Goal: Task Accomplishment & Management: Use online tool/utility

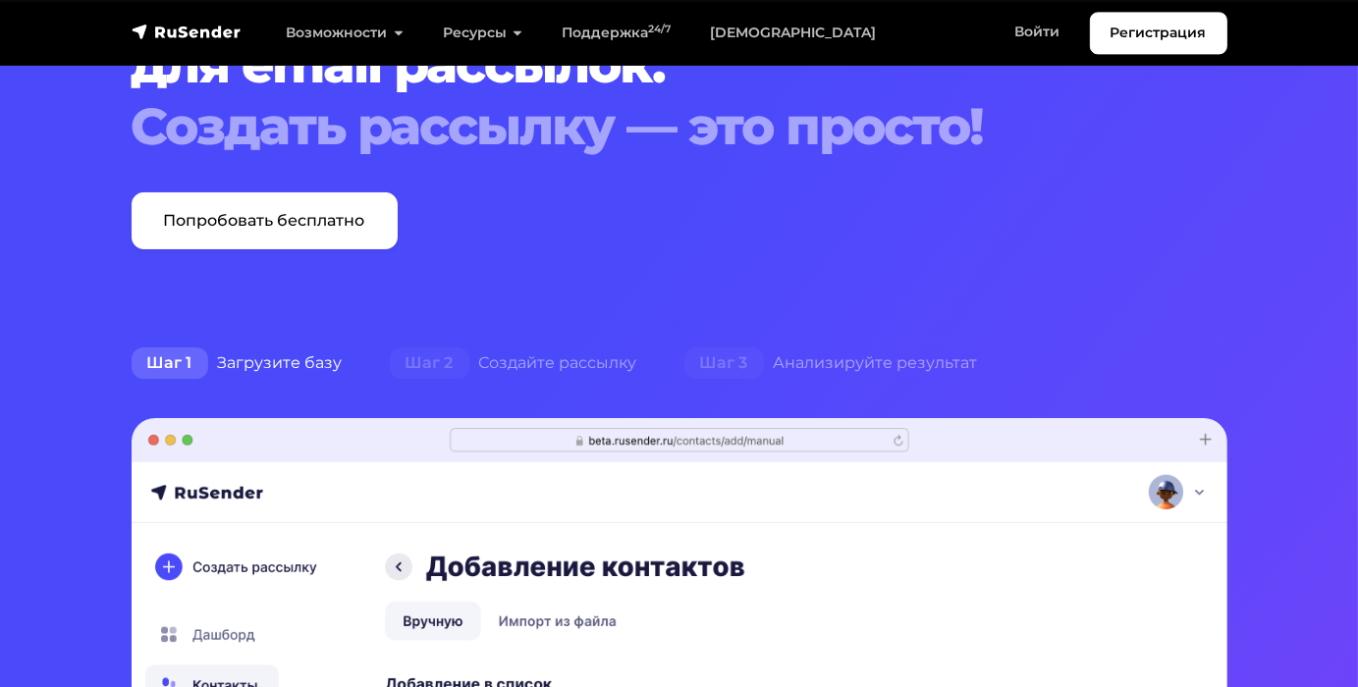
scroll to position [103, 0]
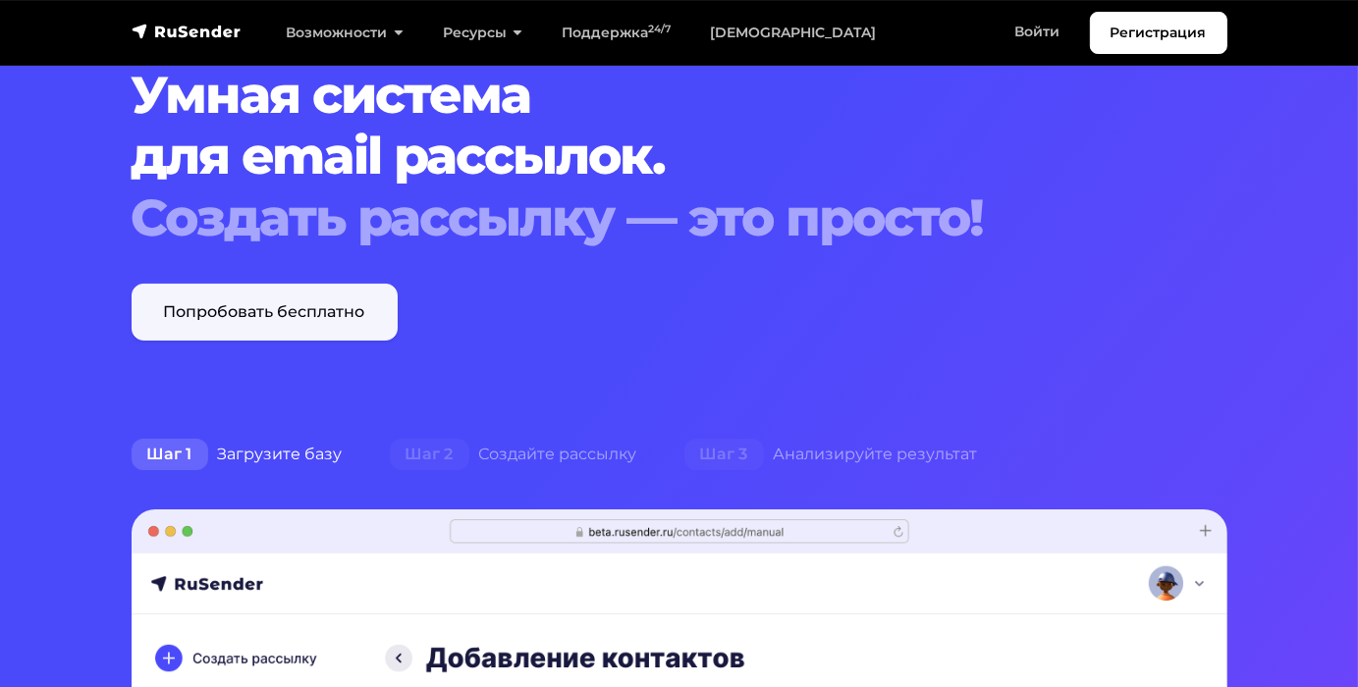
click at [282, 336] on link "Попробовать бесплатно" at bounding box center [265, 312] width 266 height 57
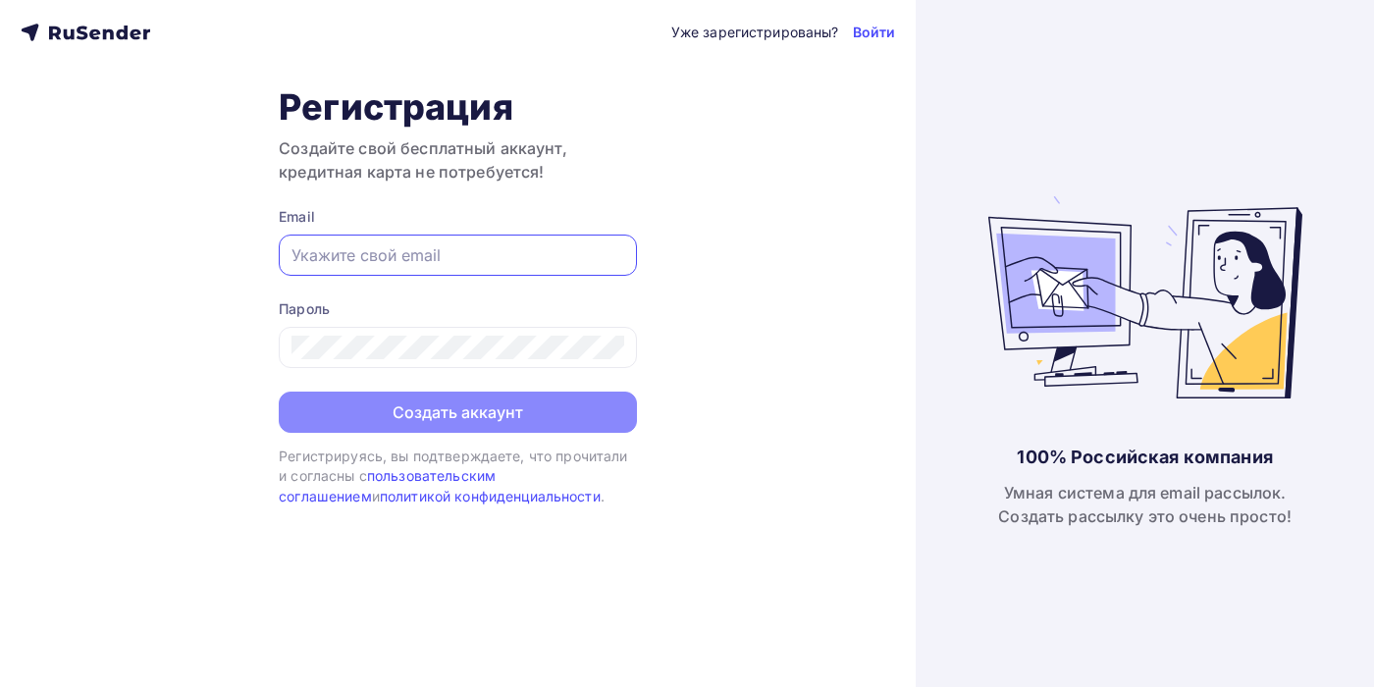
click at [436, 257] on input "text" at bounding box center [458, 255] width 333 height 24
paste input "[EMAIL_ADDRESS][DOMAIN_NAME]"
type input "[EMAIL_ADDRESS][DOMAIN_NAME]"
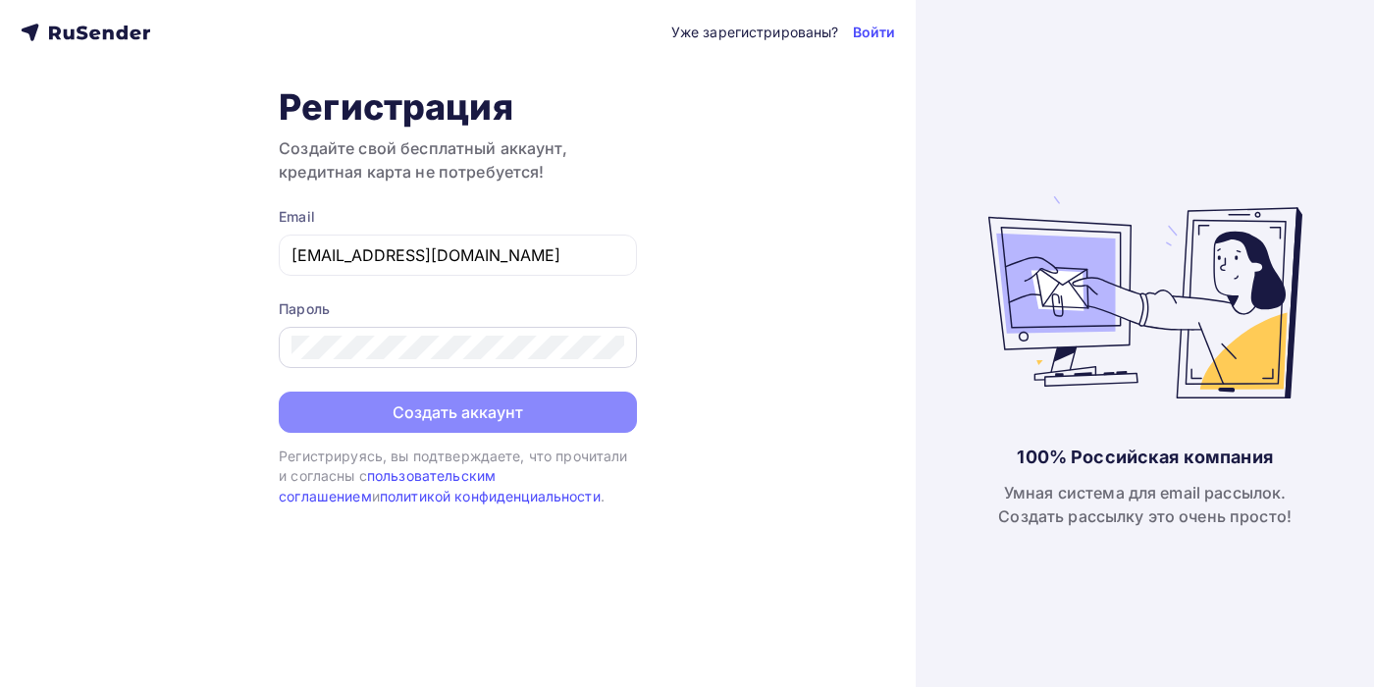
click at [395, 359] on div at bounding box center [458, 347] width 358 height 41
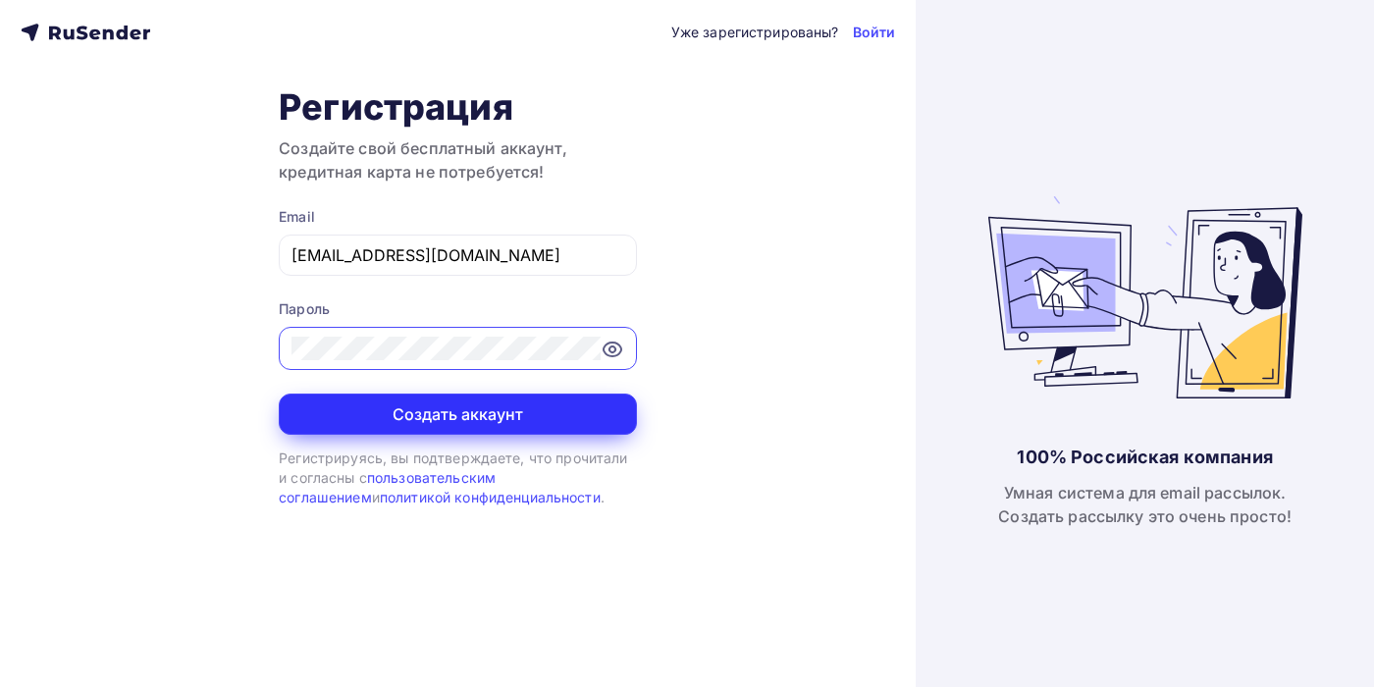
click at [489, 416] on button "Создать аккаунт" at bounding box center [458, 414] width 358 height 41
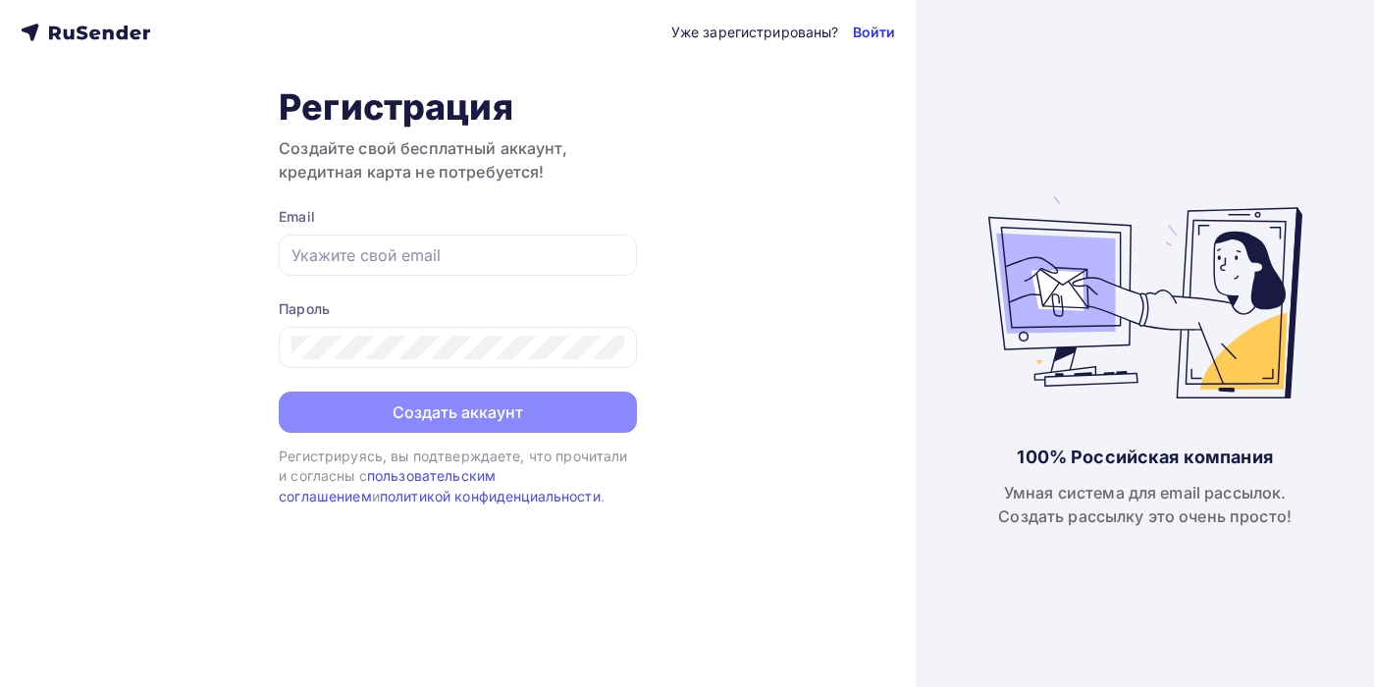
click at [878, 27] on link "Войти" at bounding box center [874, 33] width 43 height 20
click at [21, 6] on div "Уже зарегистрированы? Войти Регистрация Создайте свой бесплатный аккаунт, креди…" at bounding box center [458, 343] width 916 height 687
click at [867, 29] on link "Войти" at bounding box center [874, 33] width 43 height 20
drag, startPoint x: 151, startPoint y: 31, endPoint x: 88, endPoint y: 37, distance: 63.1
click at [74, 39] on div "Уже зарегистрированы? Войти" at bounding box center [458, 33] width 875 height 24
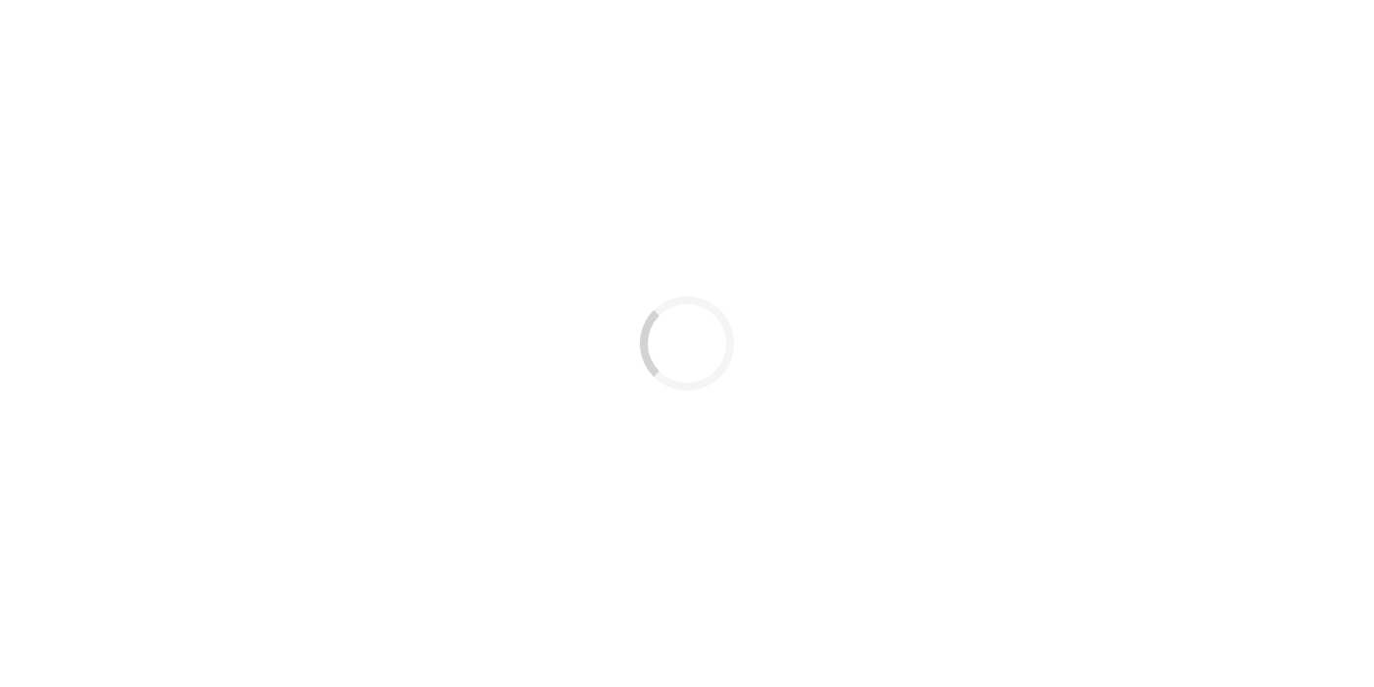
click at [291, 116] on div "Loading..." at bounding box center [687, 343] width 1374 height 687
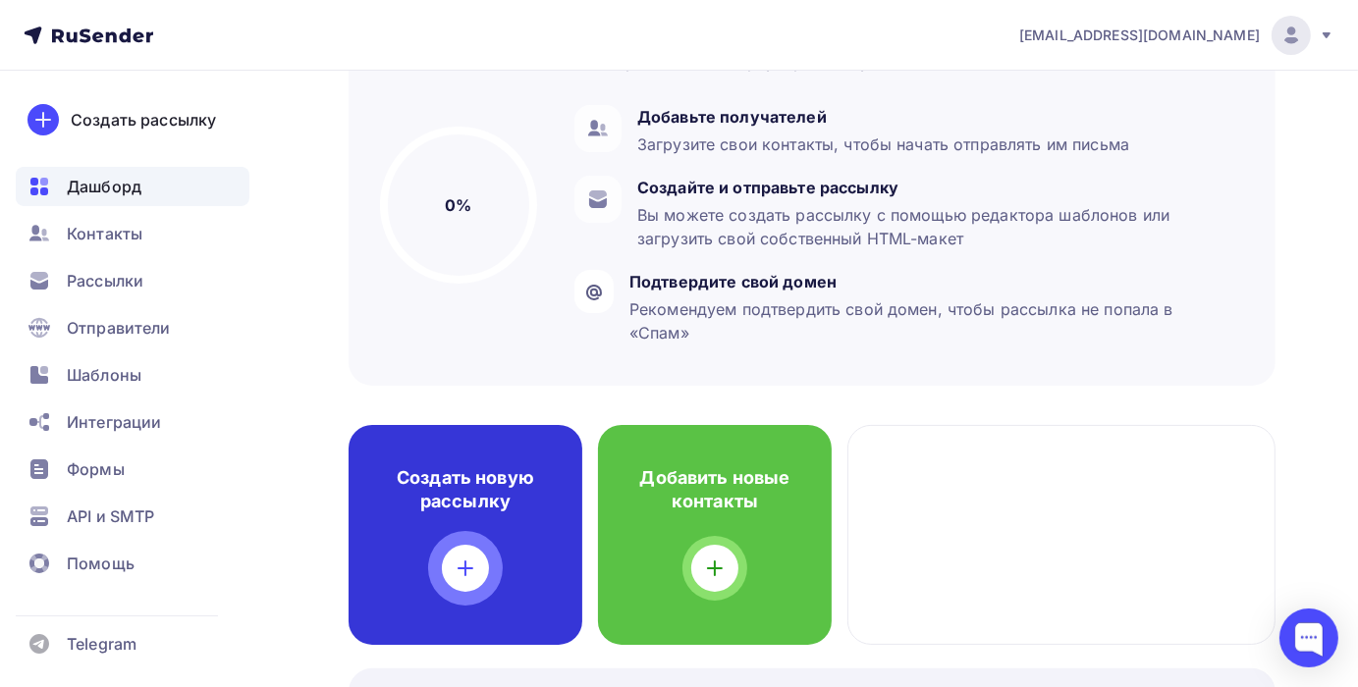
scroll to position [207, 0]
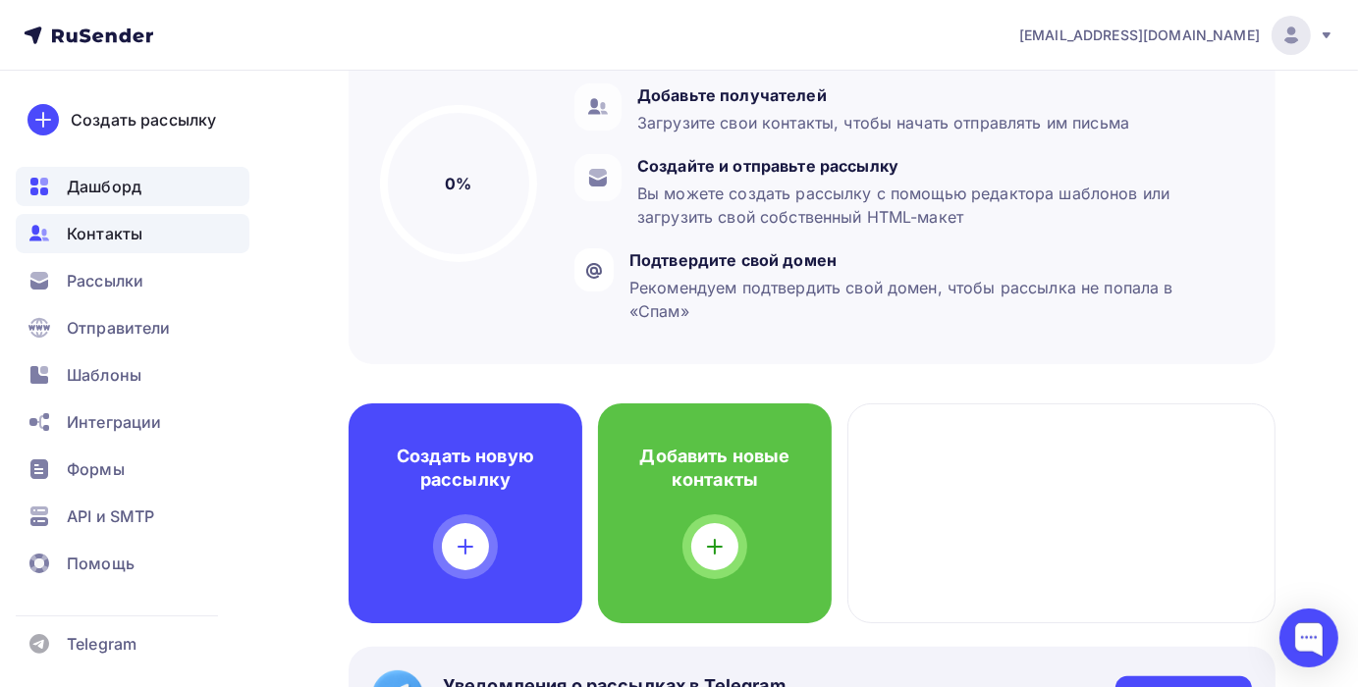
click at [132, 241] on span "Контакты" at bounding box center [105, 234] width 76 height 24
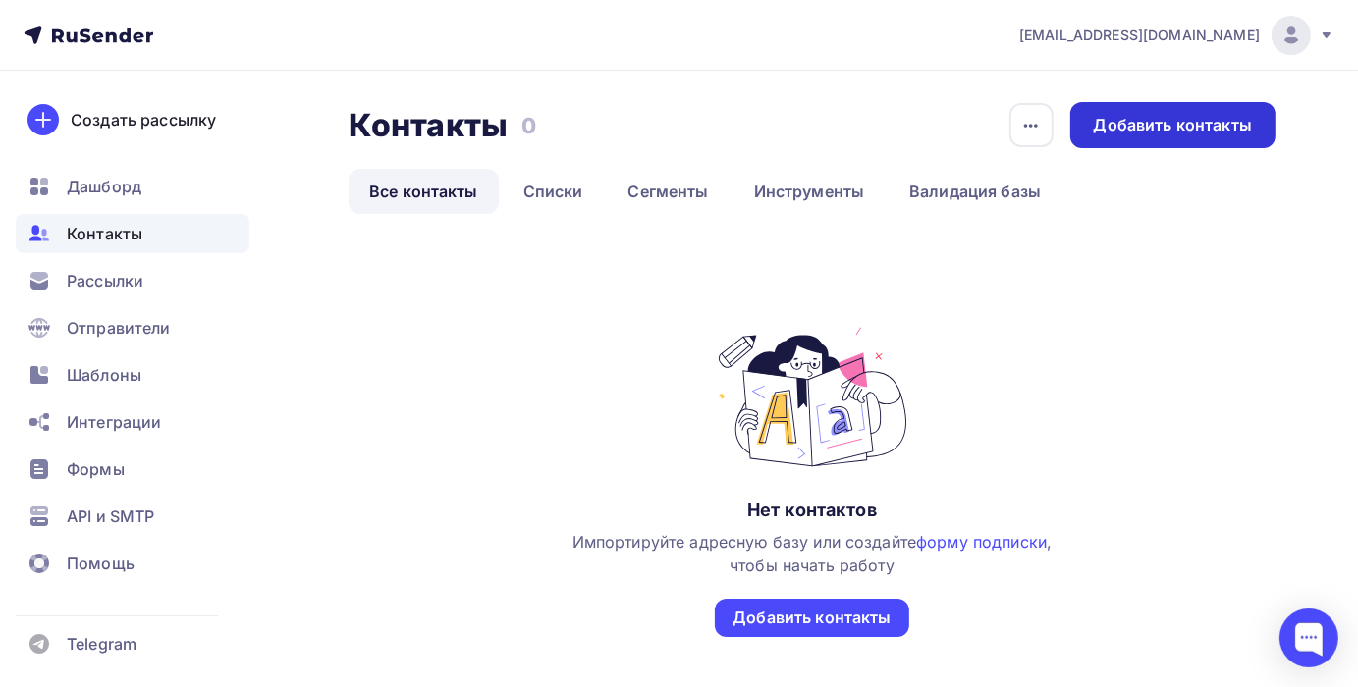
click at [1208, 130] on div "Добавить контакты" at bounding box center [1173, 125] width 158 height 23
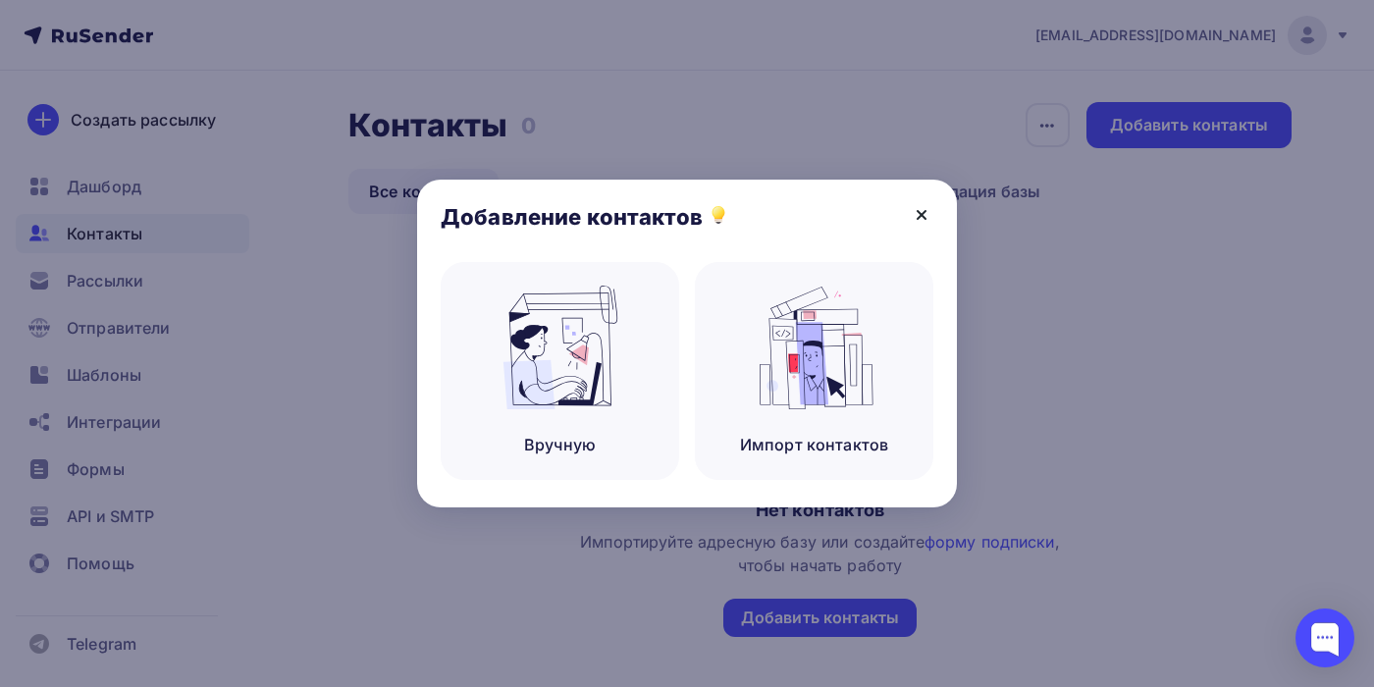
click at [918, 214] on icon at bounding box center [922, 215] width 24 height 24
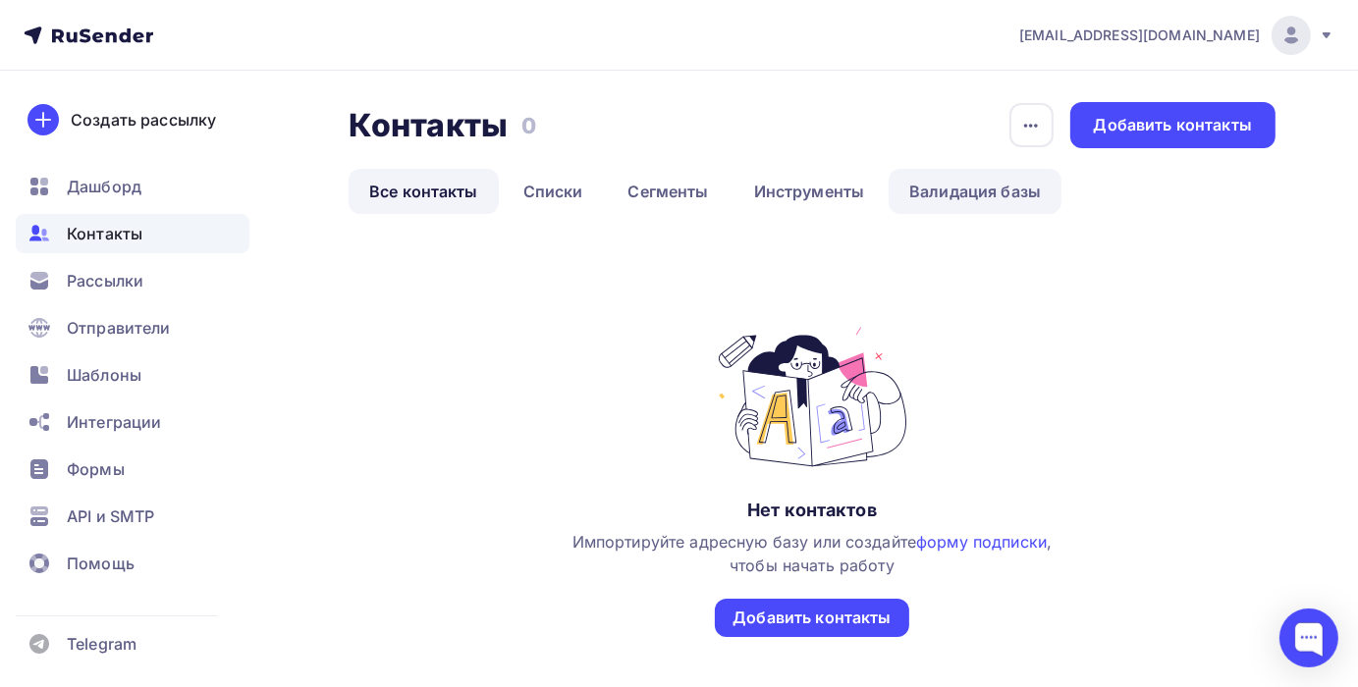
click at [937, 202] on link "Валидация базы" at bounding box center [974, 191] width 173 height 45
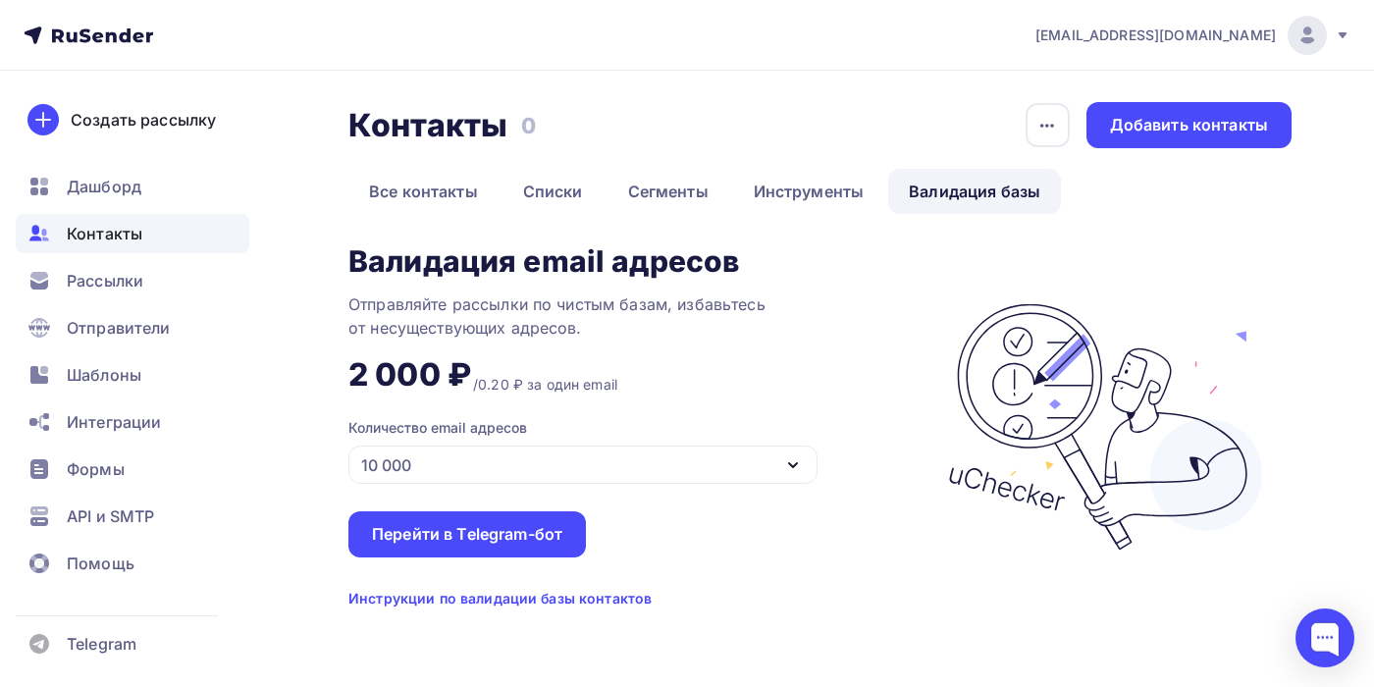
click at [791, 467] on icon "button" at bounding box center [793, 466] width 24 height 24
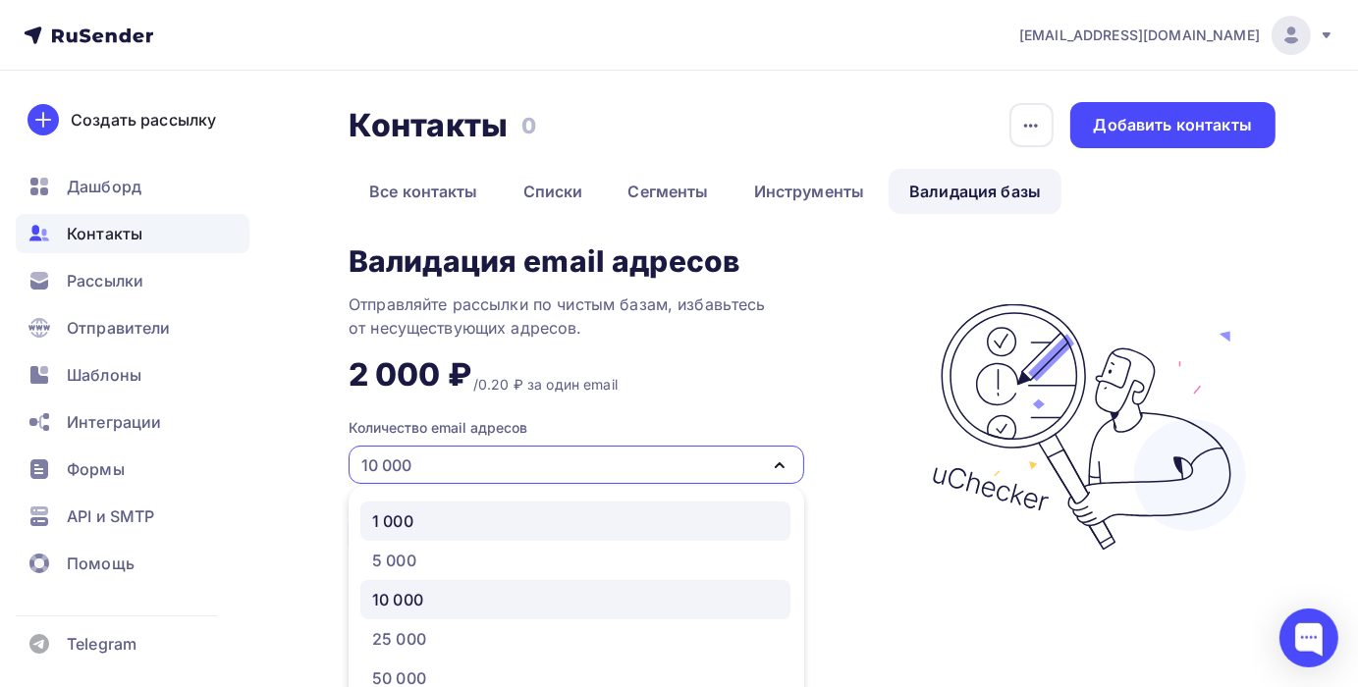
click at [454, 540] on link "1 000" at bounding box center [575, 521] width 430 height 39
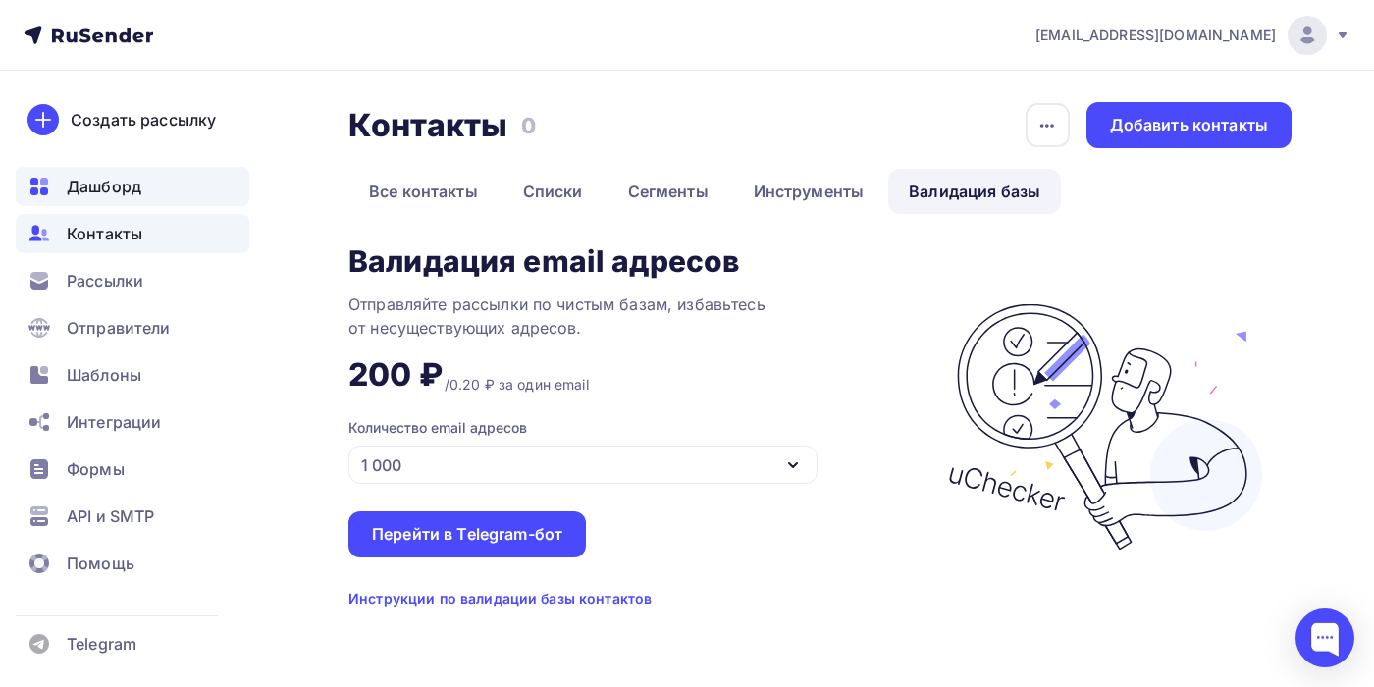
click at [114, 182] on span "Дашборд" at bounding box center [104, 187] width 75 height 24
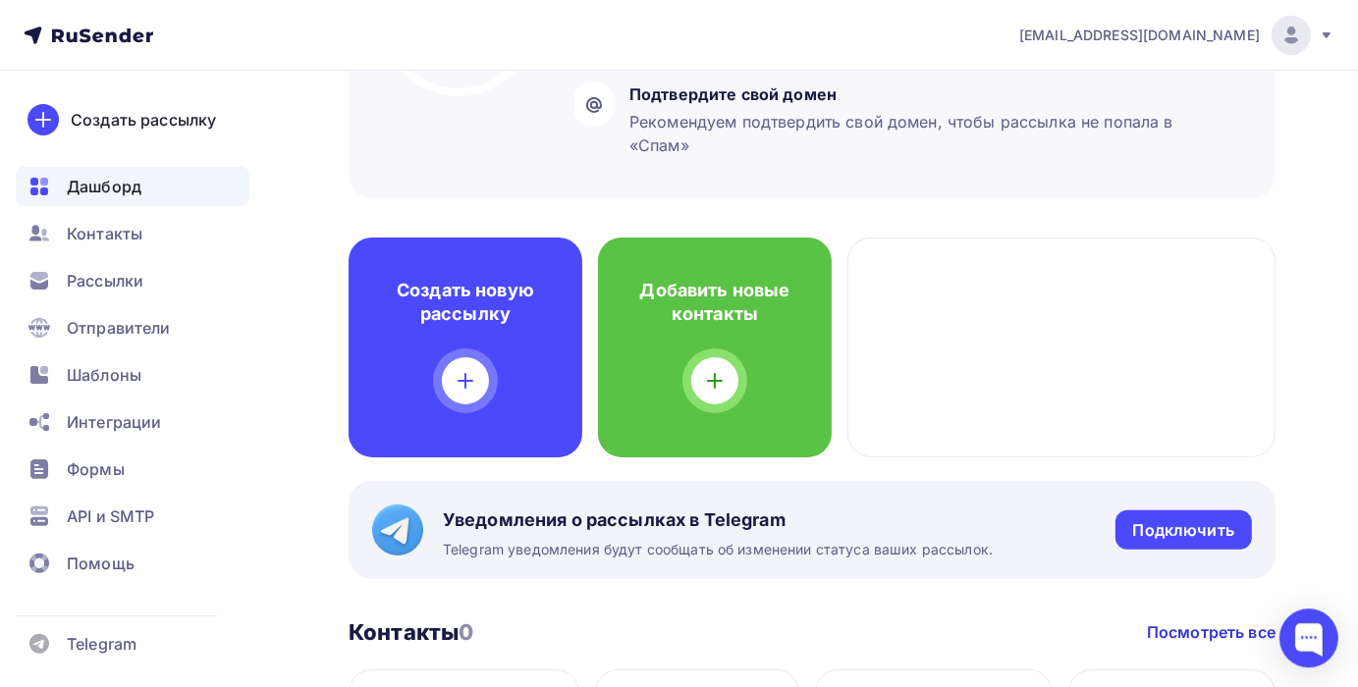
scroll to position [414, 0]
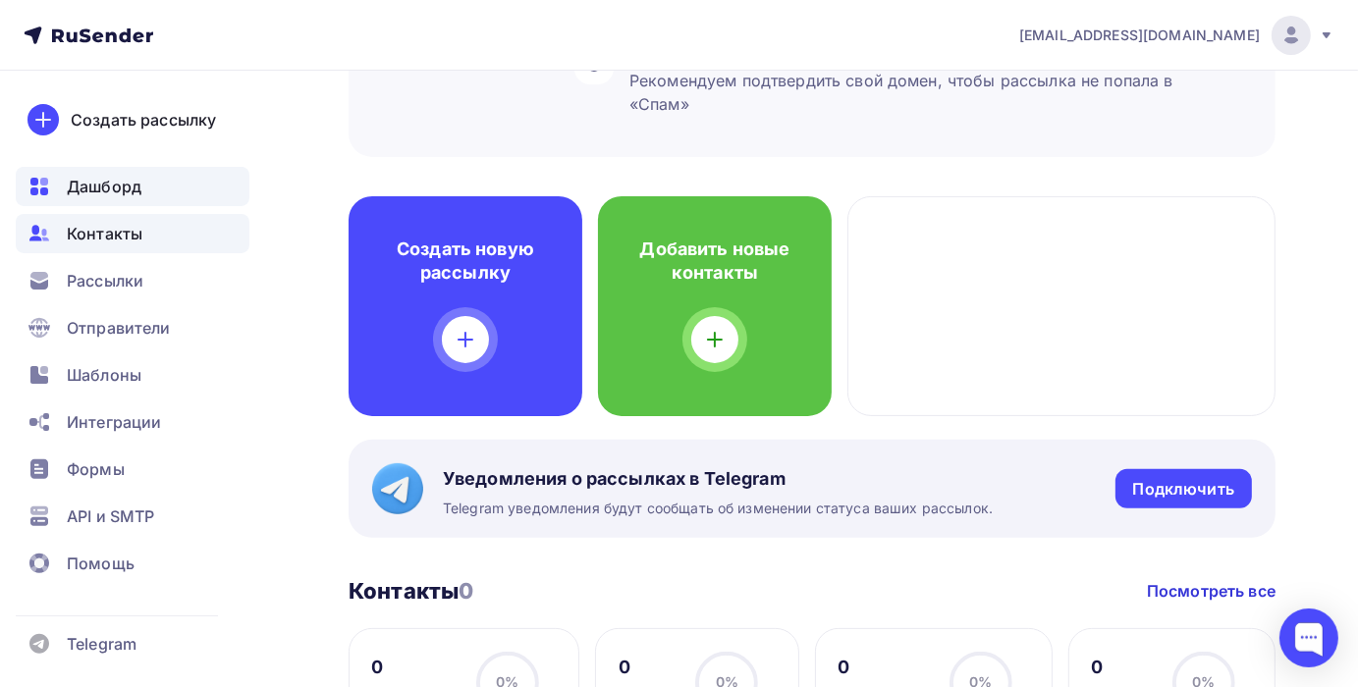
click at [191, 234] on div "Контакты" at bounding box center [133, 233] width 234 height 39
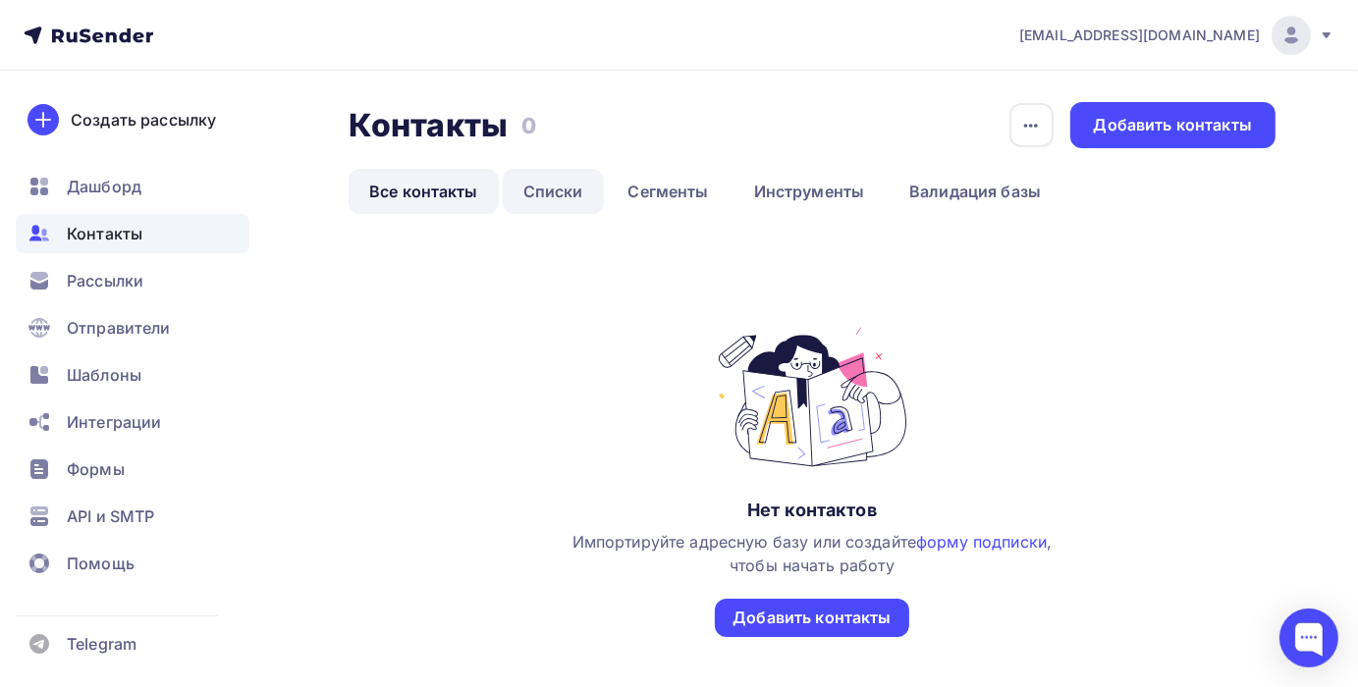
click at [577, 192] on link "Списки" at bounding box center [553, 191] width 101 height 45
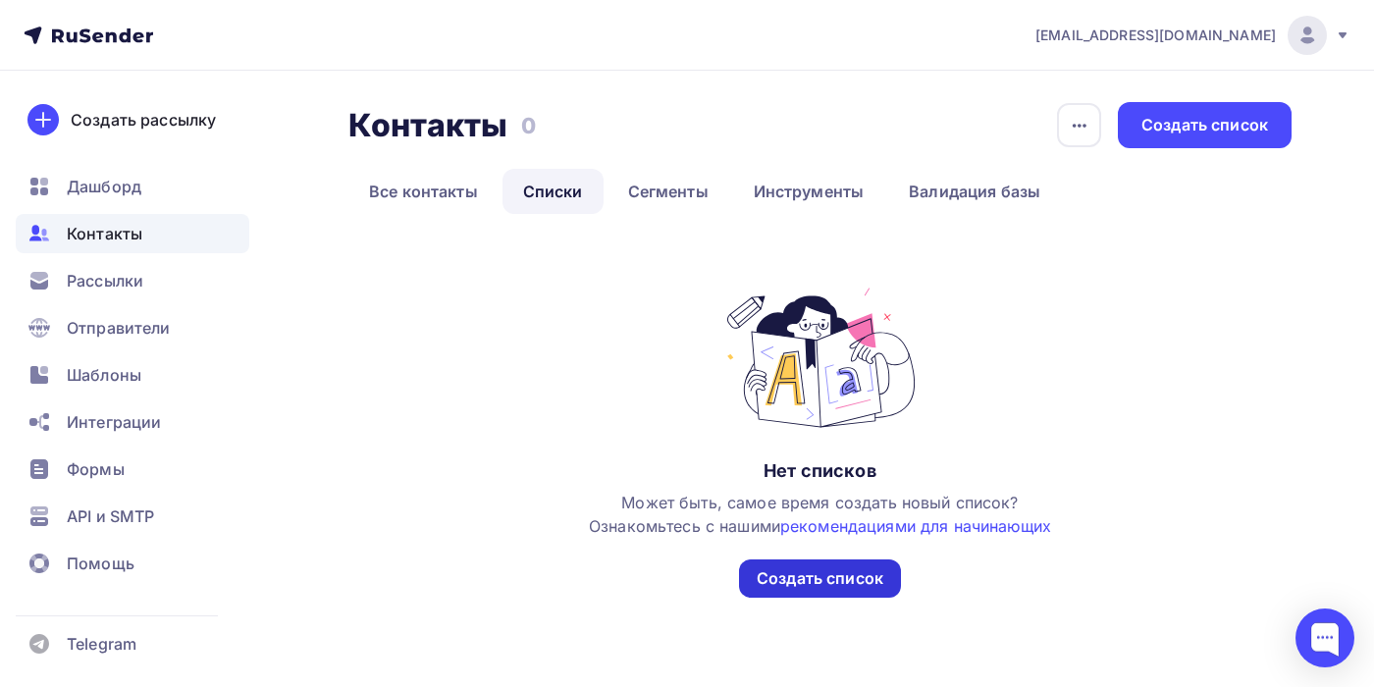
click at [838, 591] on div "Создать список" at bounding box center [820, 579] width 162 height 38
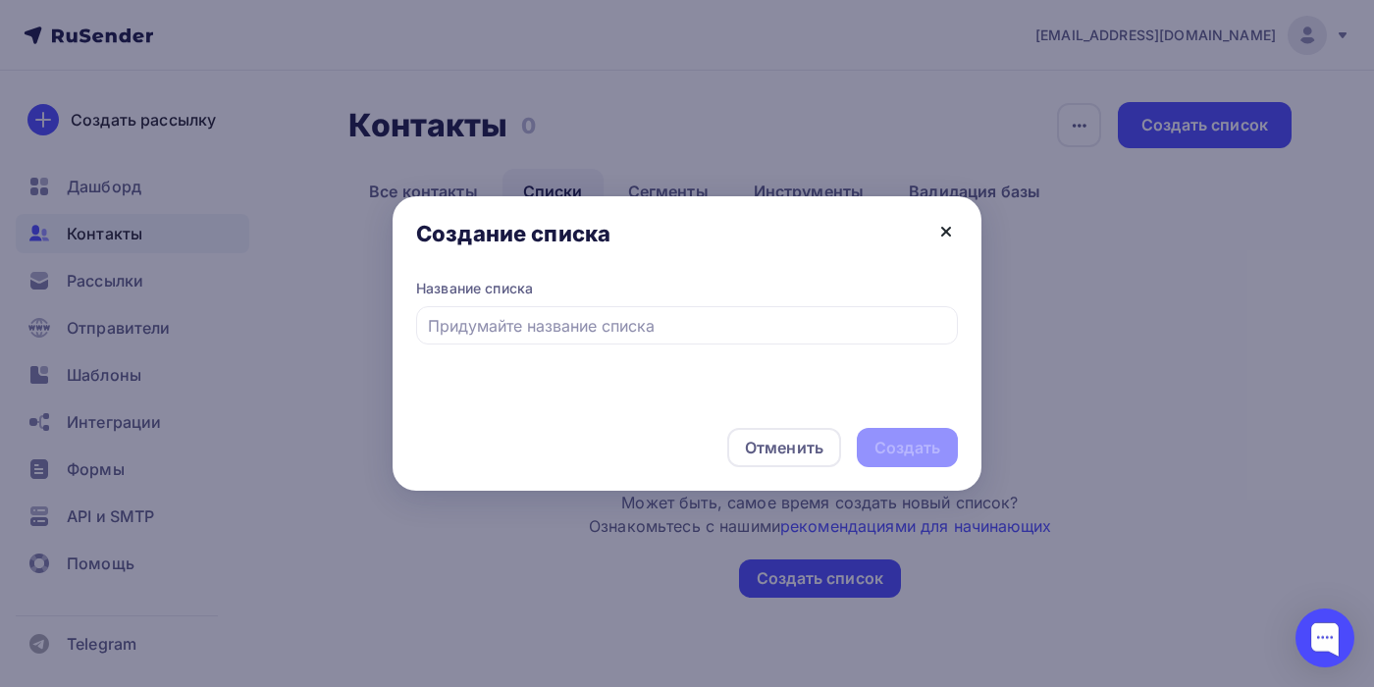
click at [939, 238] on icon at bounding box center [947, 232] width 24 height 24
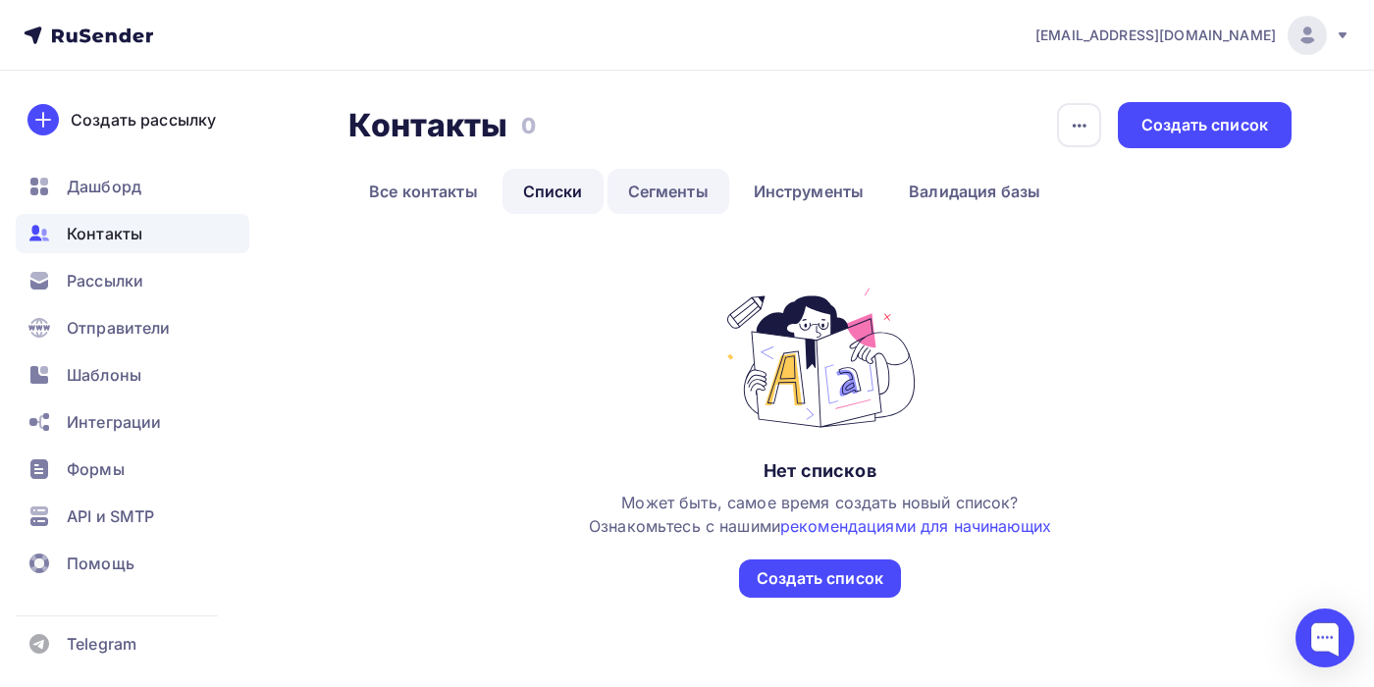
click at [642, 194] on link "Сегменты" at bounding box center [669, 191] width 122 height 45
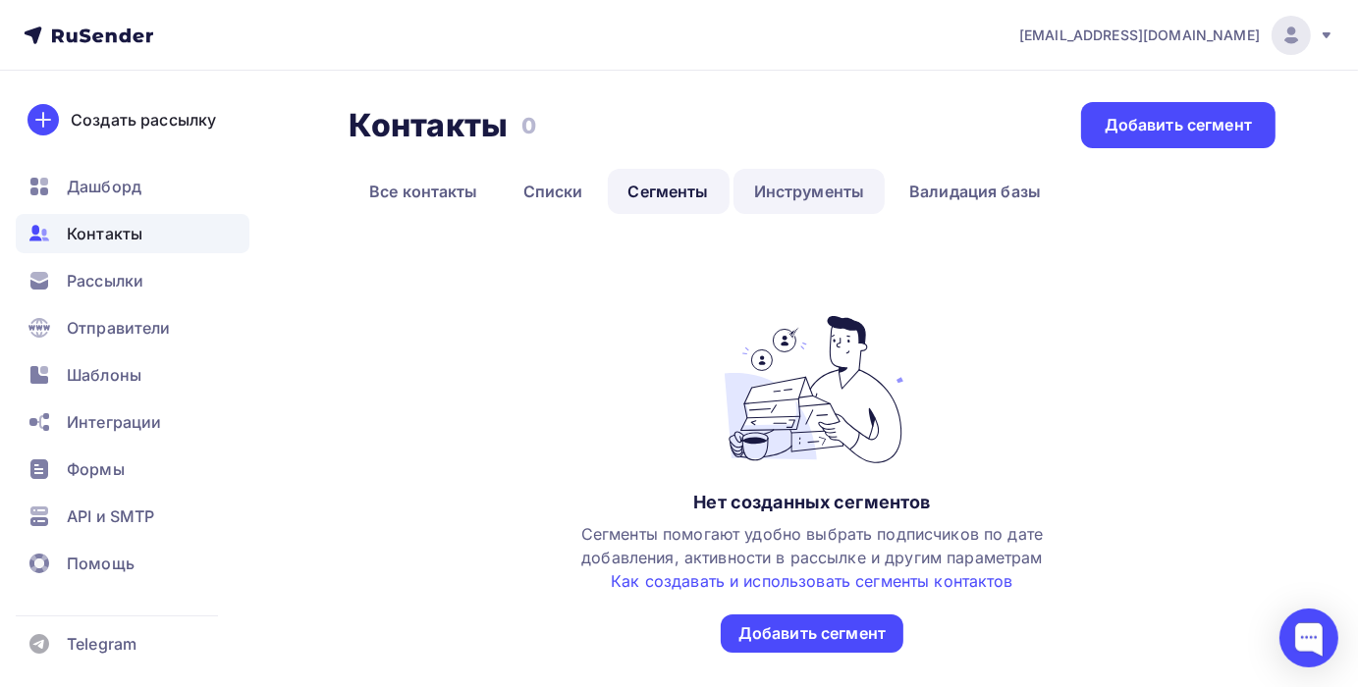
click at [845, 197] on link "Инструменты" at bounding box center [809, 191] width 152 height 45
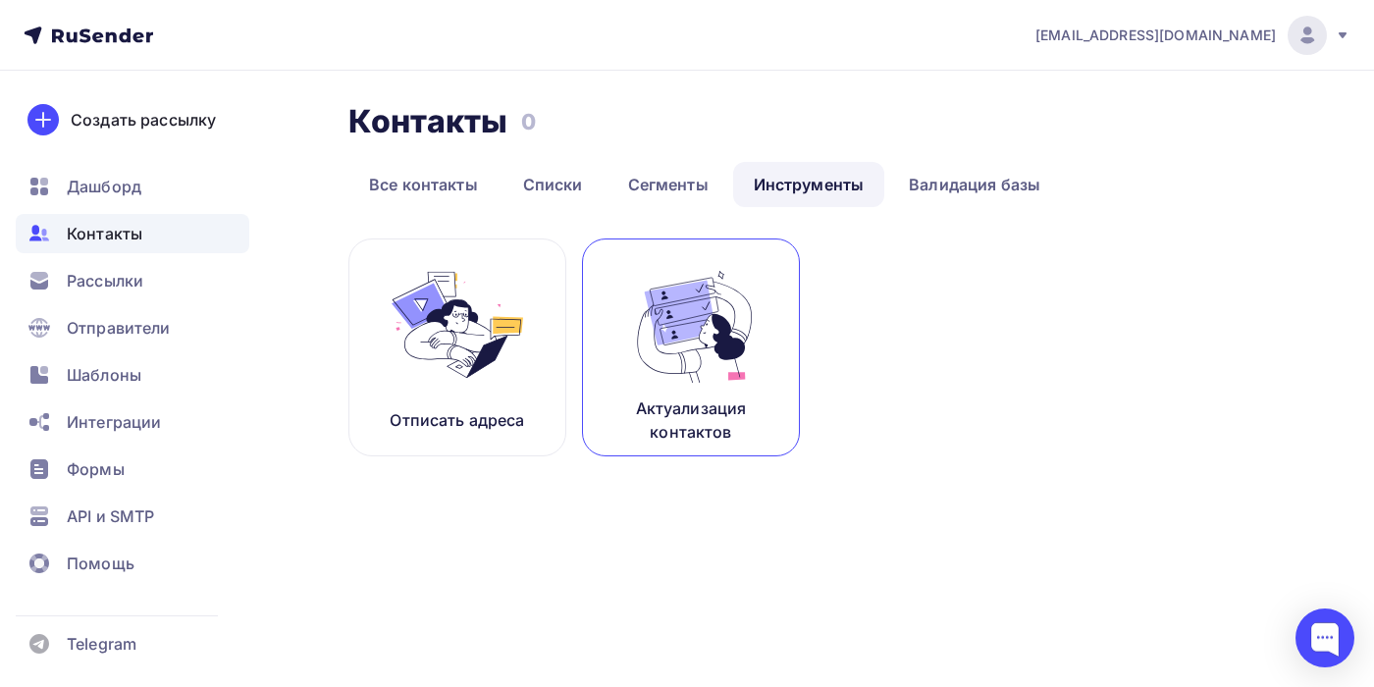
click at [764, 328] on link "Актуализация контактов" at bounding box center [691, 348] width 218 height 218
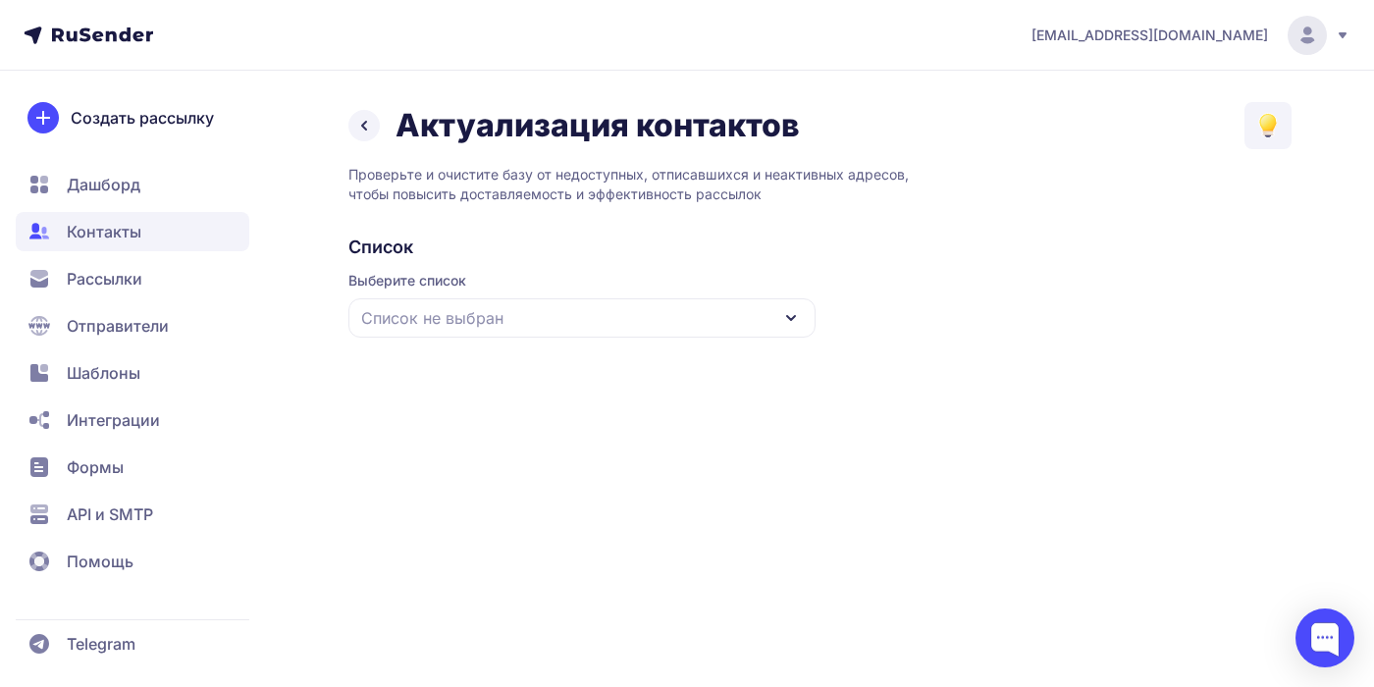
click at [621, 318] on div "Список не выбран" at bounding box center [581, 317] width 467 height 39
click at [534, 388] on div "Все контакты" at bounding box center [582, 376] width 444 height 47
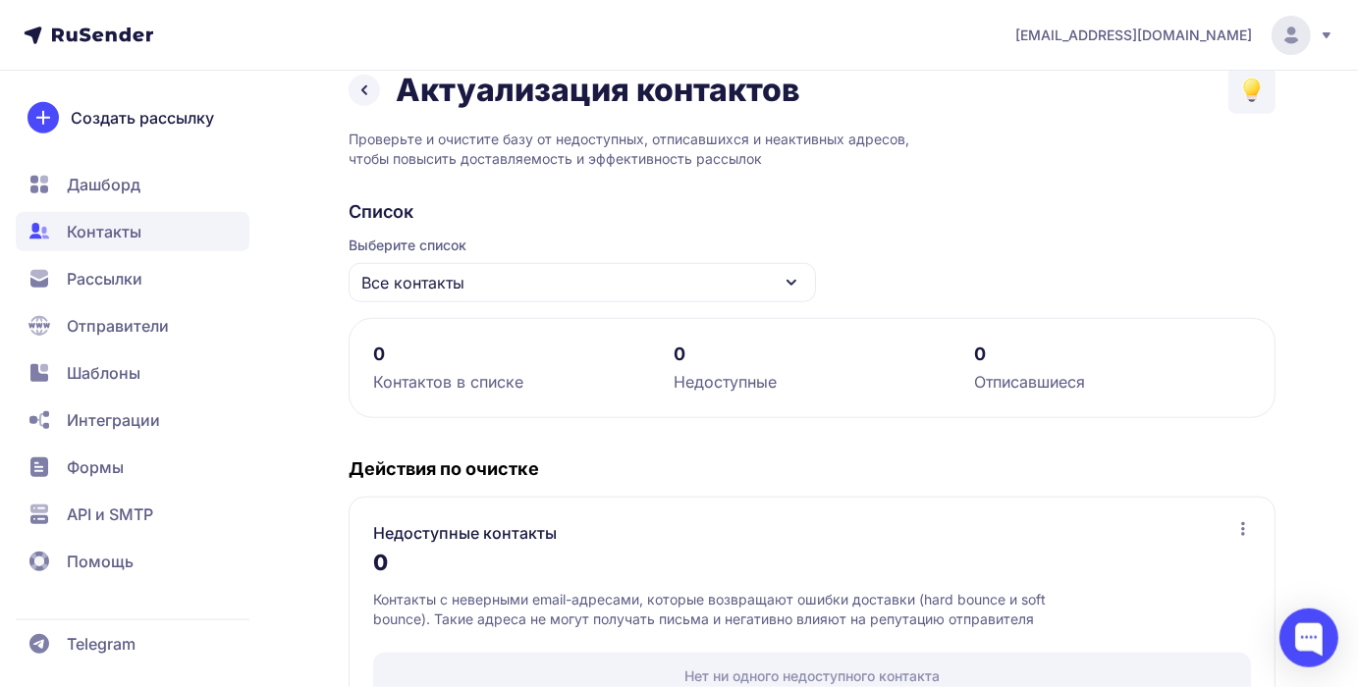
scroll to position [339, 0]
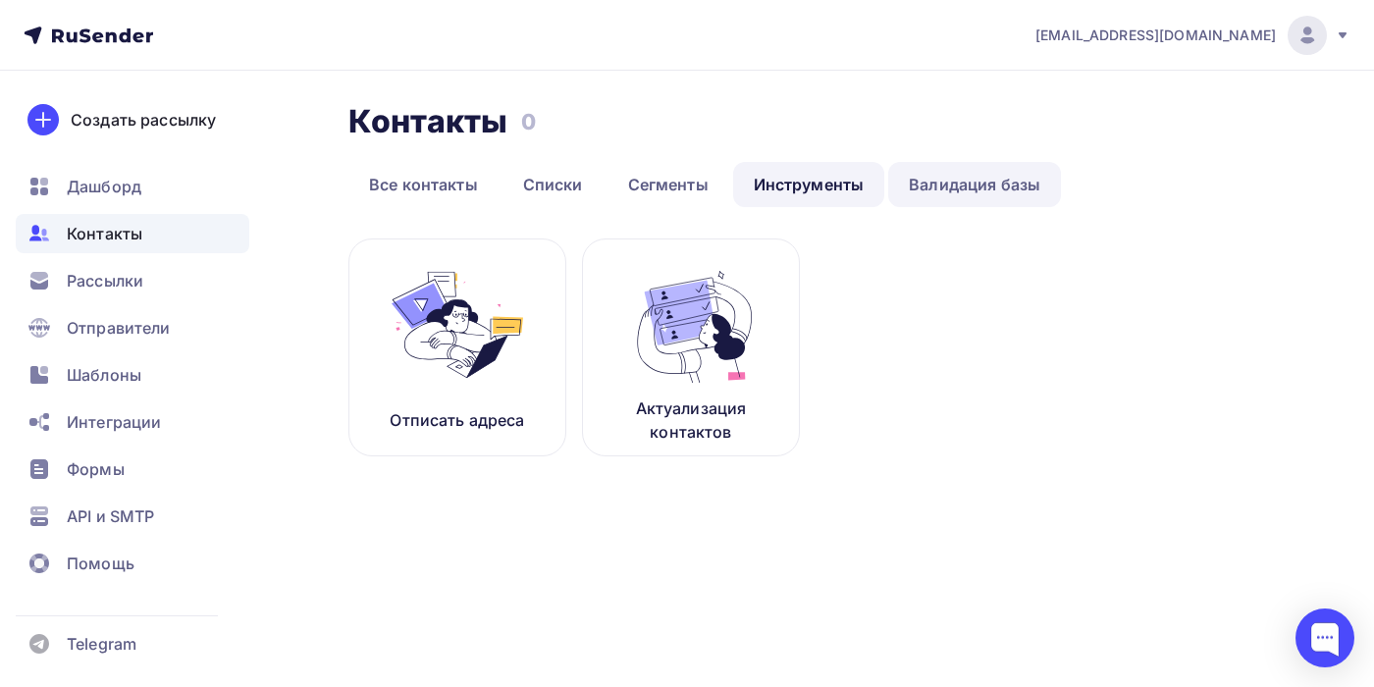
click at [974, 194] on link "Валидация базы" at bounding box center [974, 184] width 173 height 45
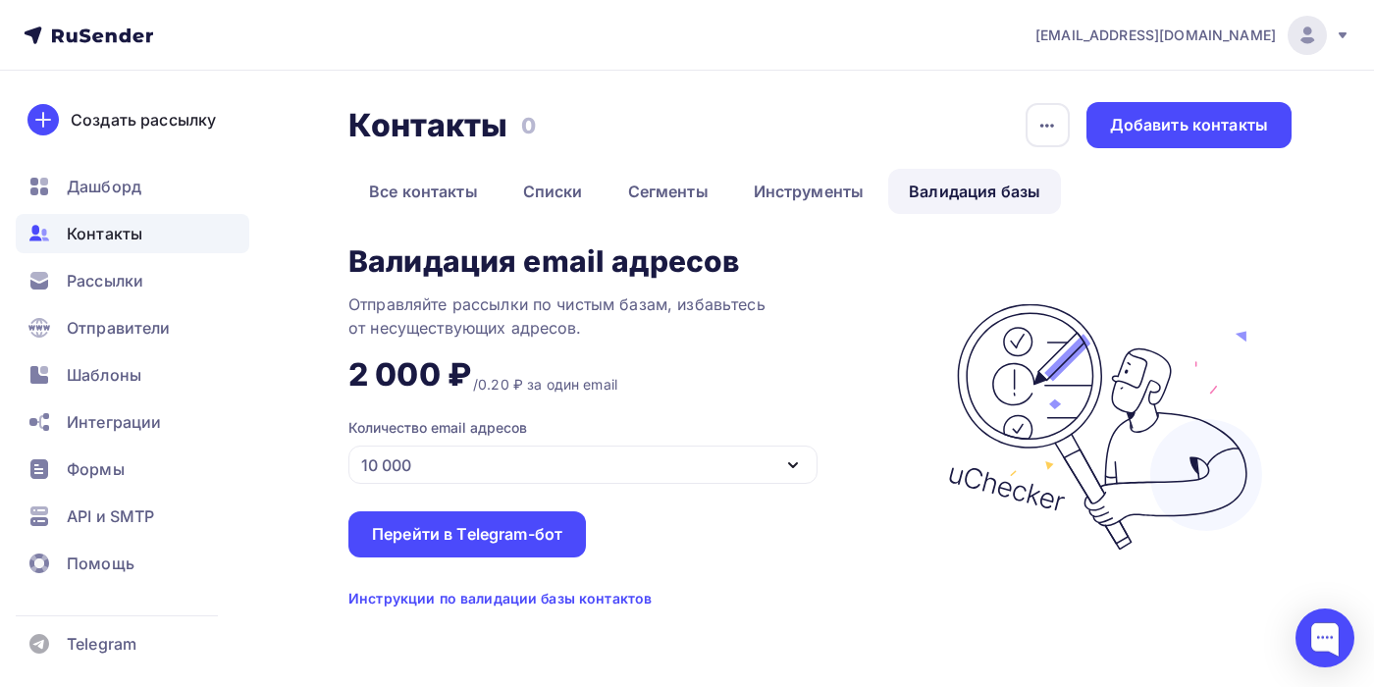
click at [619, 605] on div "Инструкции по валидации базы контактов" at bounding box center [499, 599] width 303 height 20
click at [516, 532] on div "Перейти в Telegram-бот" at bounding box center [467, 534] width 190 height 23
drag, startPoint x: 155, startPoint y: 39, endPoint x: 73, endPoint y: 36, distance: 82.5
click at [80, 41] on nav "caapiital@hotmail.com Аккаунт Тарифы Выйти Создать рассылку Дашборд Контакты Ра…" at bounding box center [687, 35] width 1374 height 71
